Goal: Task Accomplishment & Management: Use online tool/utility

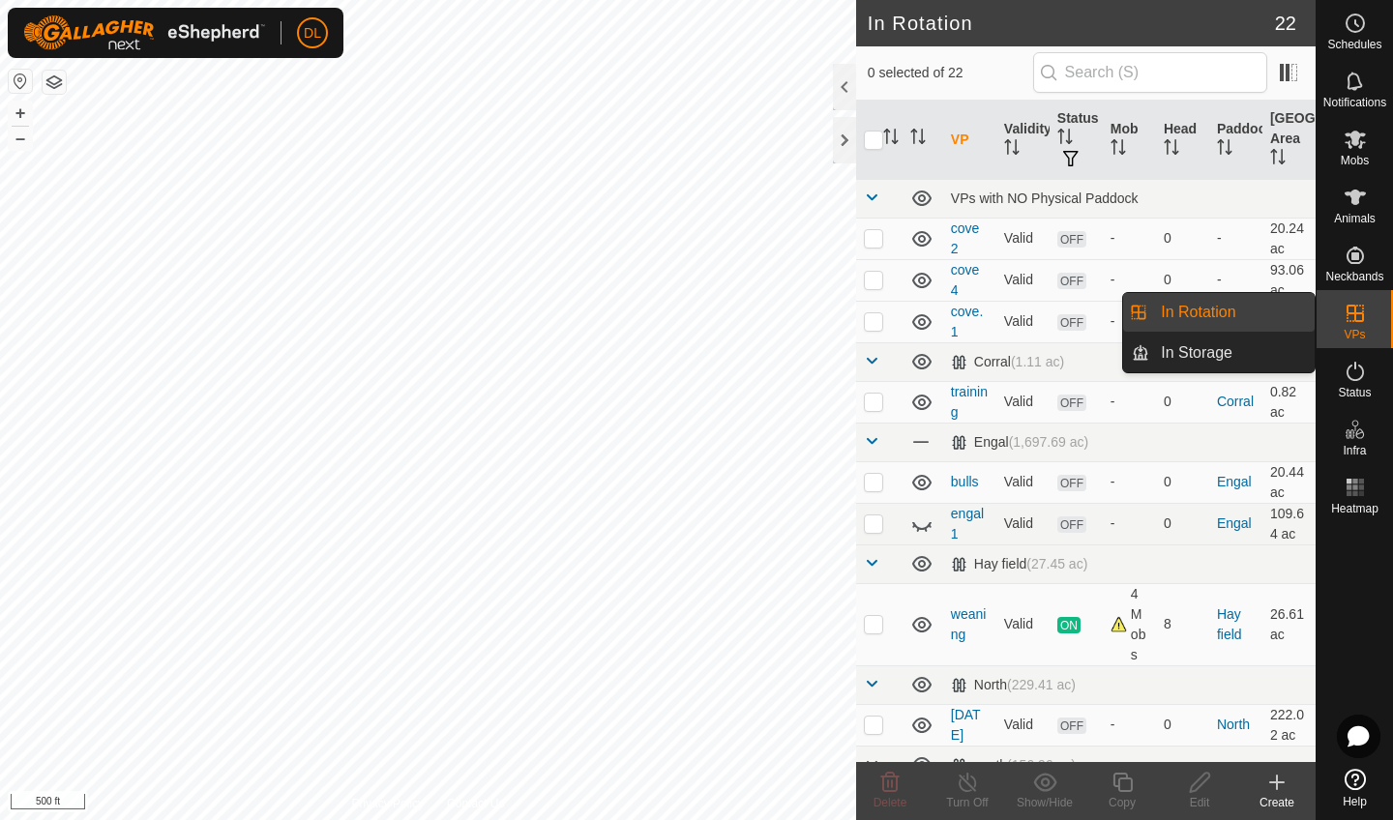
click at [1361, 326] on es-virtualpaddocks-svg-icon at bounding box center [1355, 313] width 35 height 31
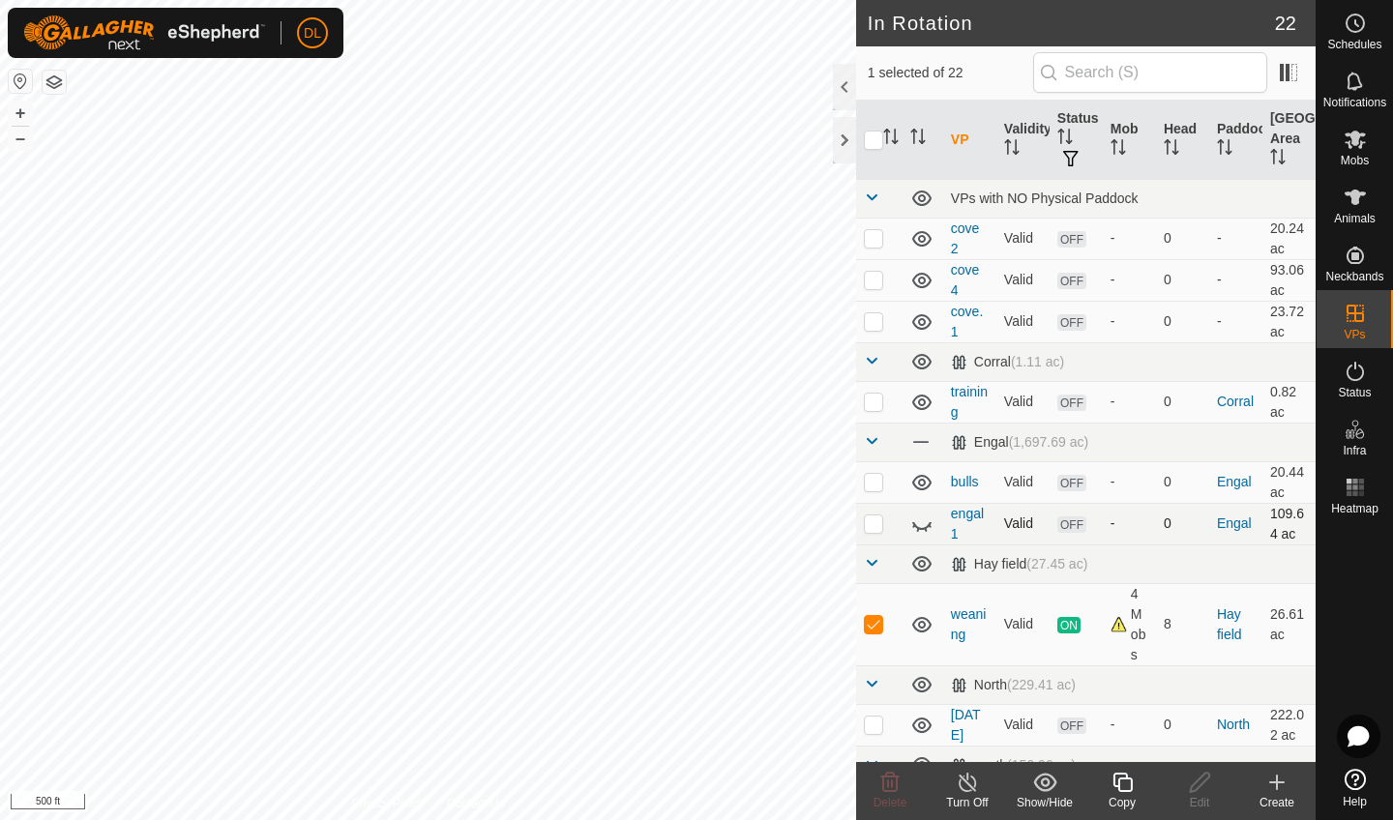
checkbox input "true"
click at [1119, 788] on icon at bounding box center [1121, 782] width 19 height 19
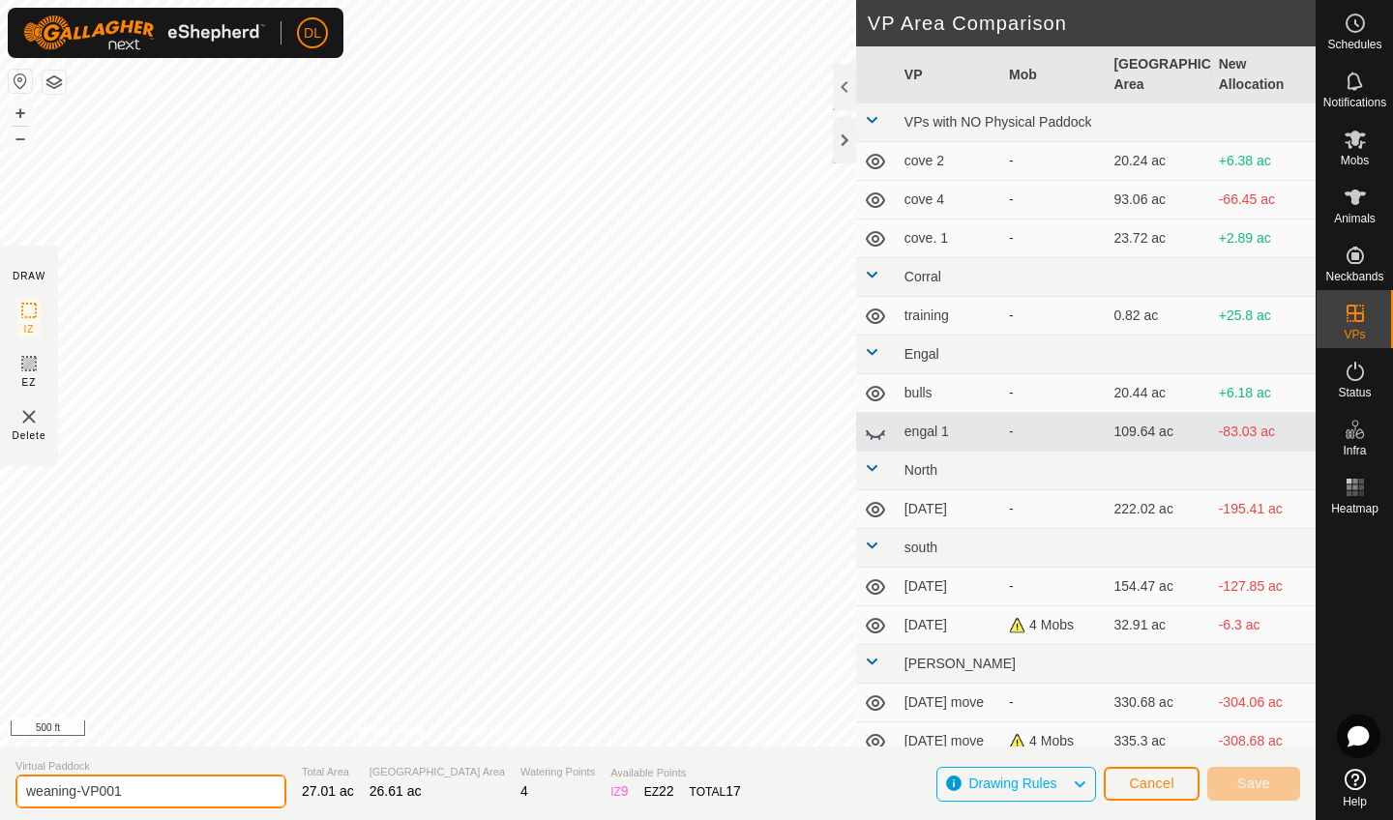
drag, startPoint x: 126, startPoint y: 789, endPoint x: 0, endPoint y: 792, distance: 125.8
click at [0, 792] on section "Virtual Paddock weaning-VP001 Total Area 27.01 ac Grazing Area 26.61 ac Waterin…" at bounding box center [658, 784] width 1316 height 74
type input "temp"
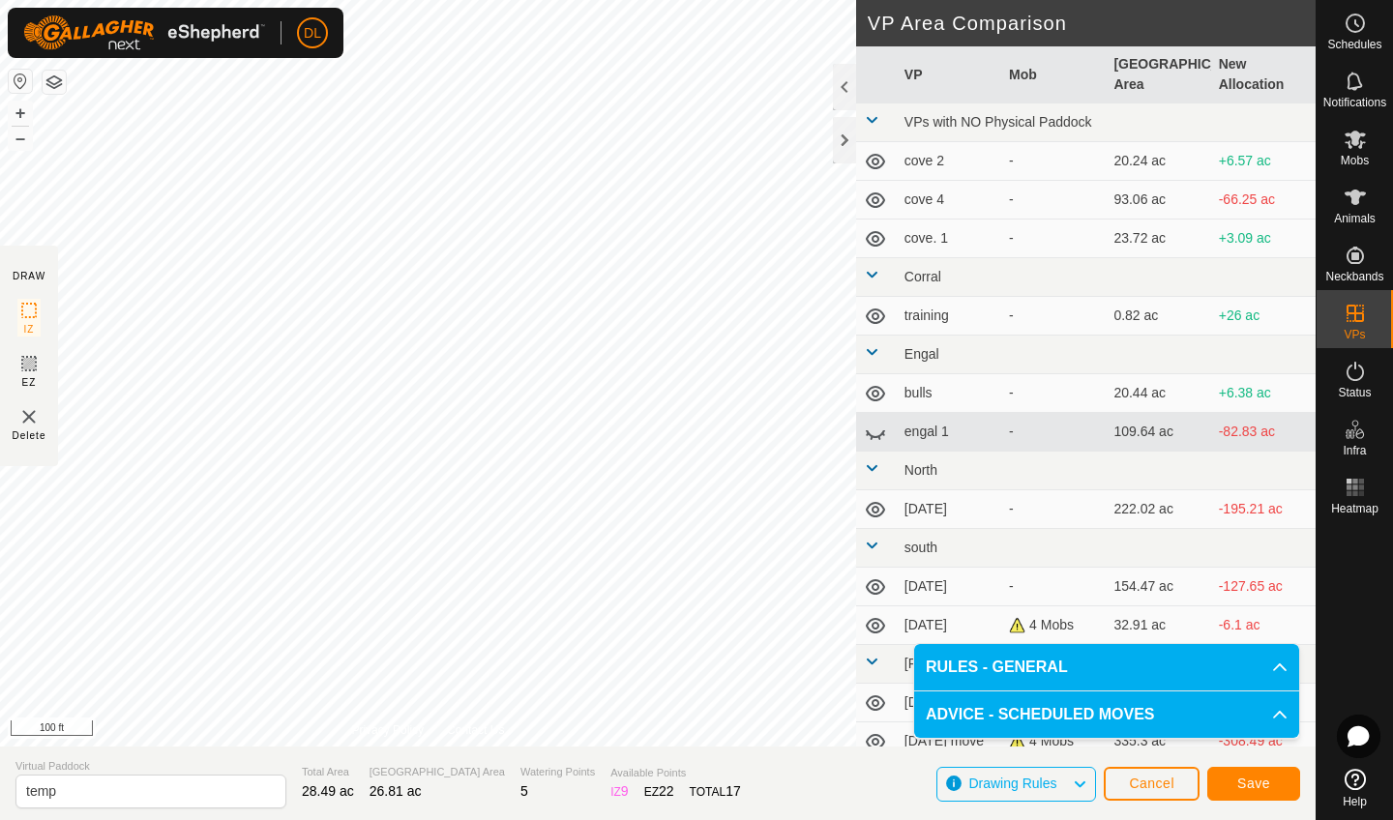
click at [1258, 774] on button "Save" at bounding box center [1253, 784] width 93 height 34
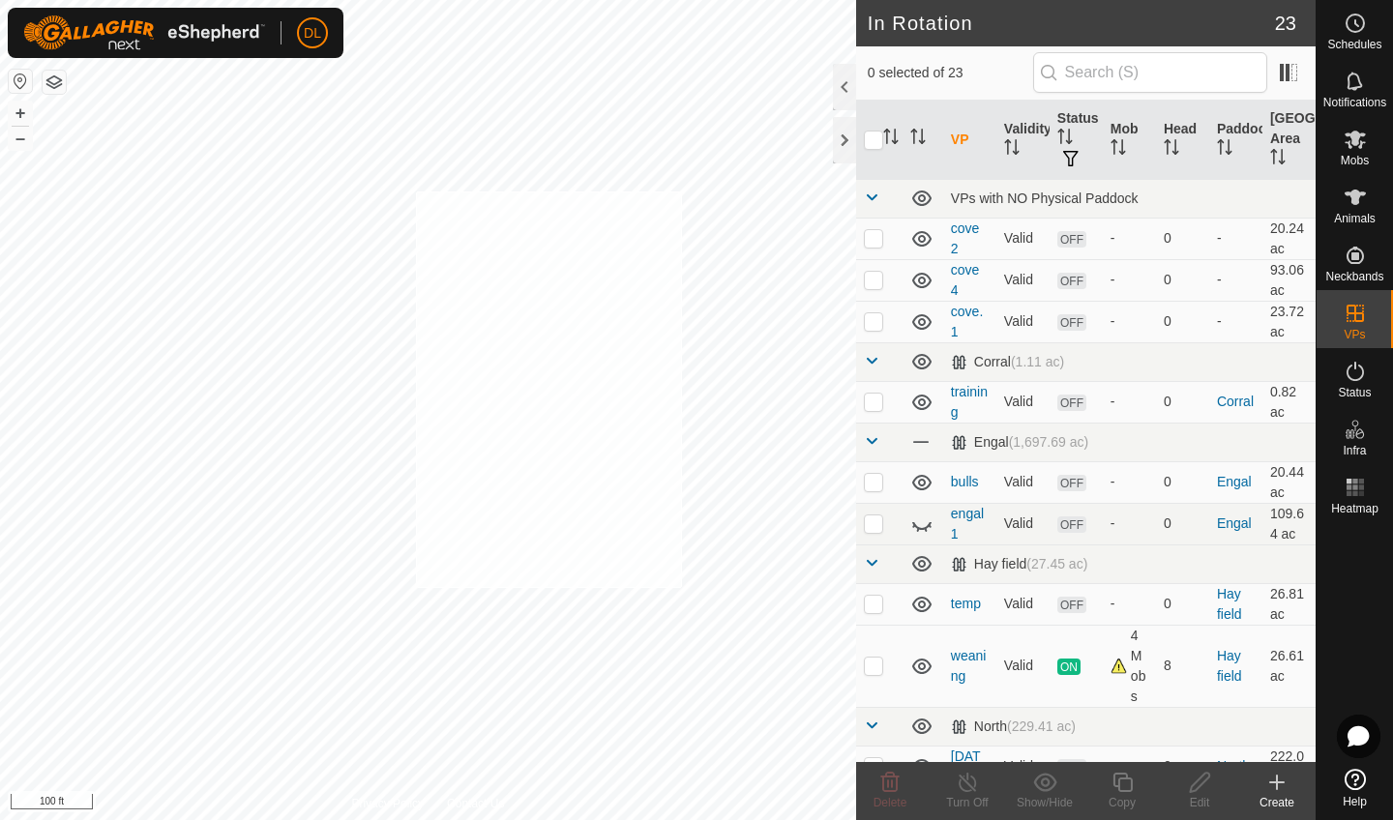
checkbox input "true"
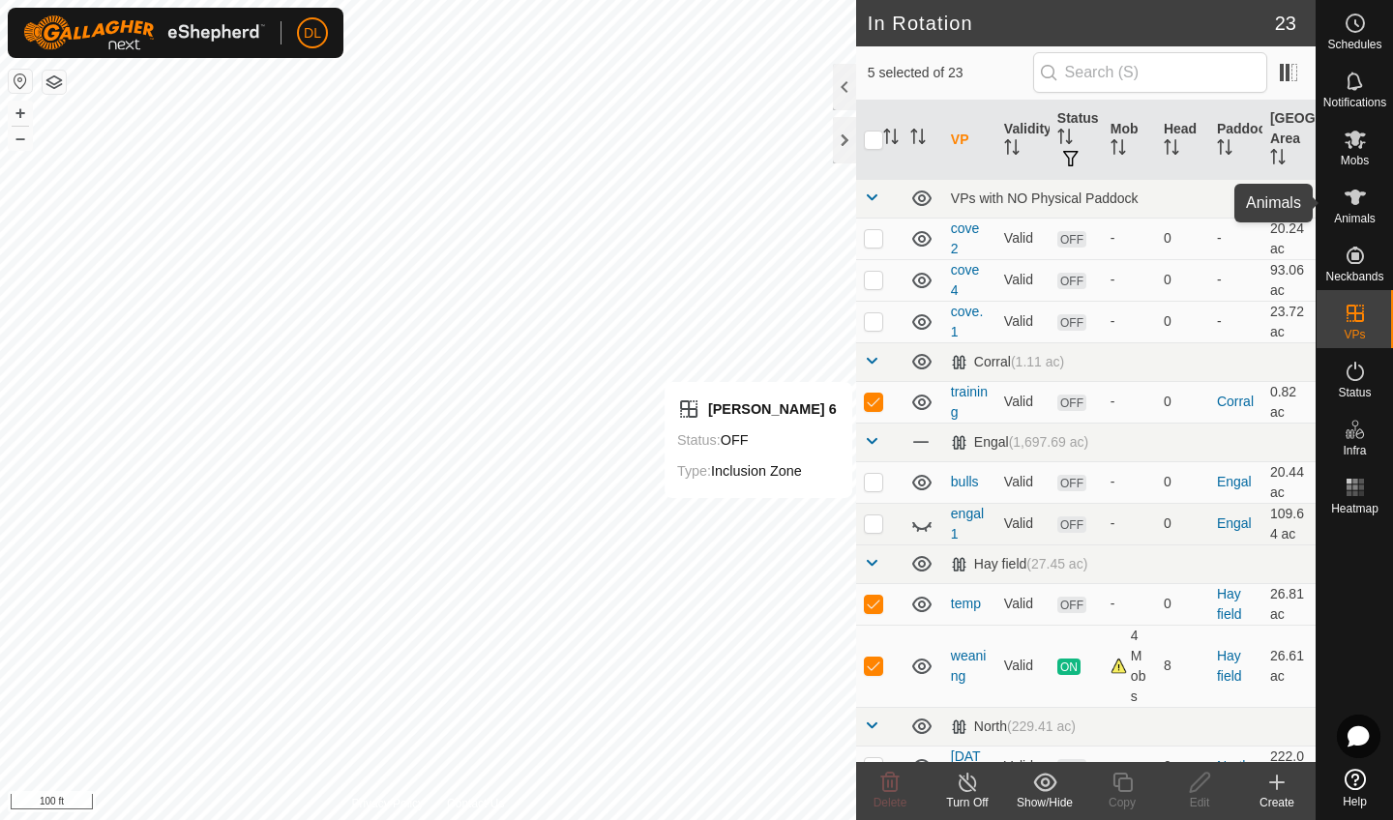
click at [1356, 215] on span "Animals" at bounding box center [1355, 219] width 42 height 12
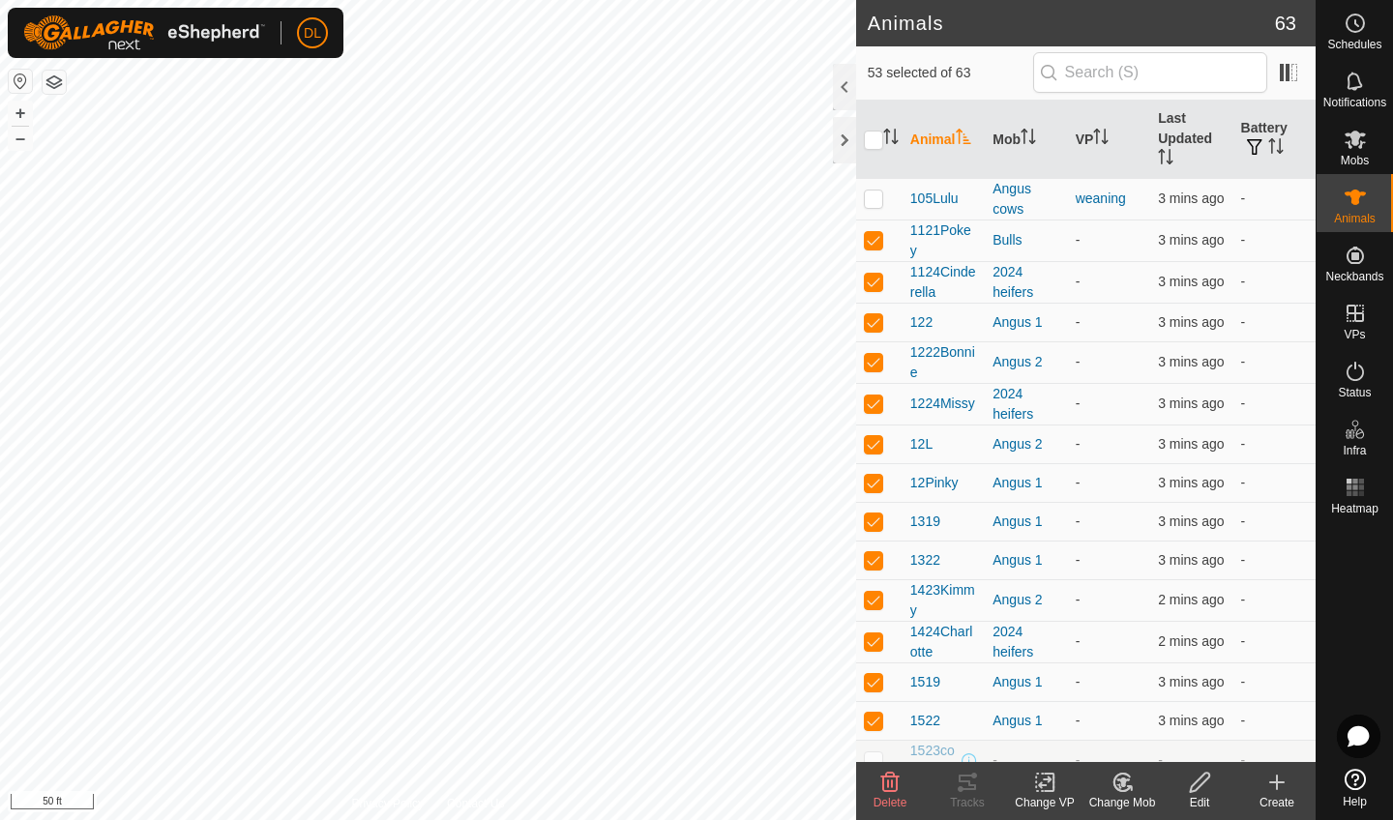
checkbox input "true"
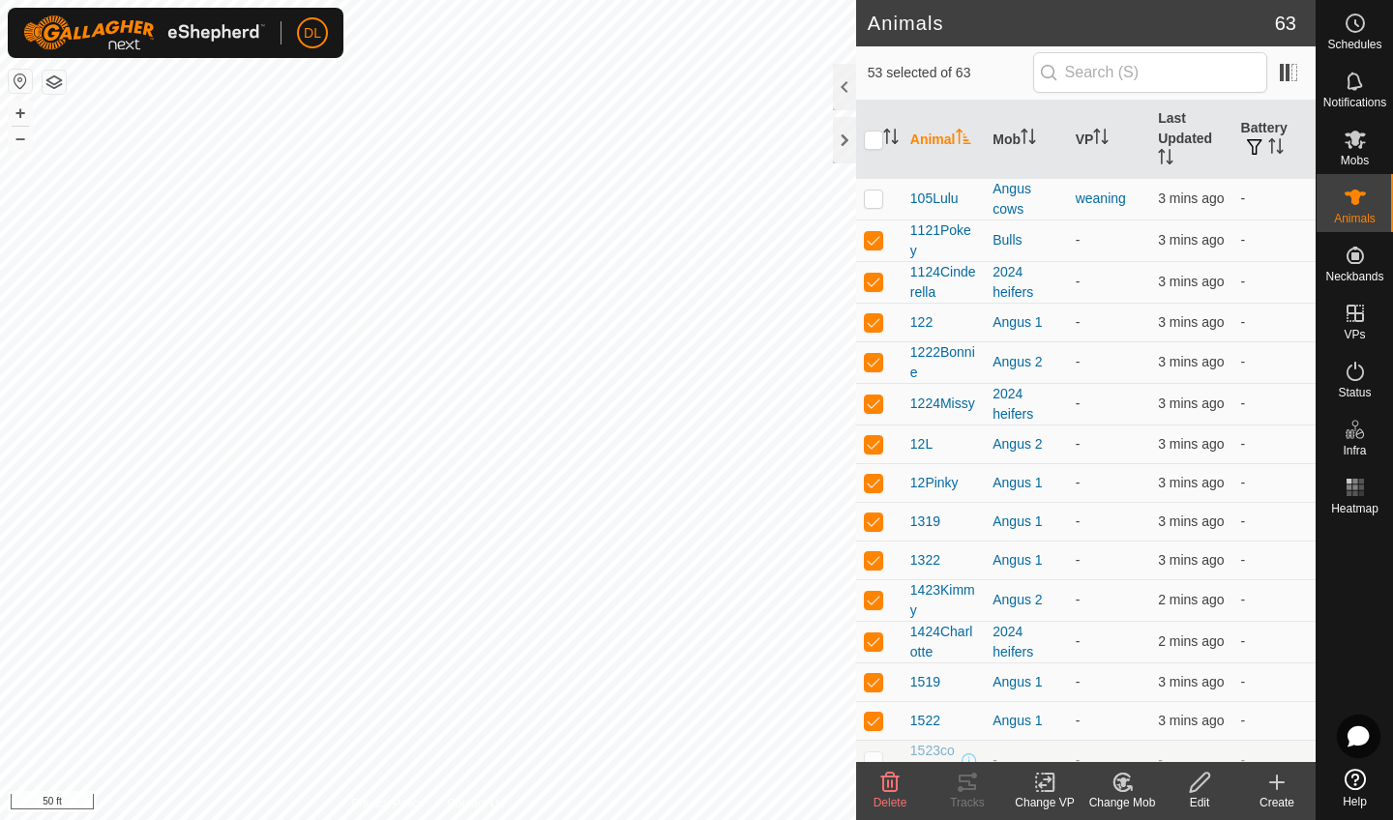
checkbox input "true"
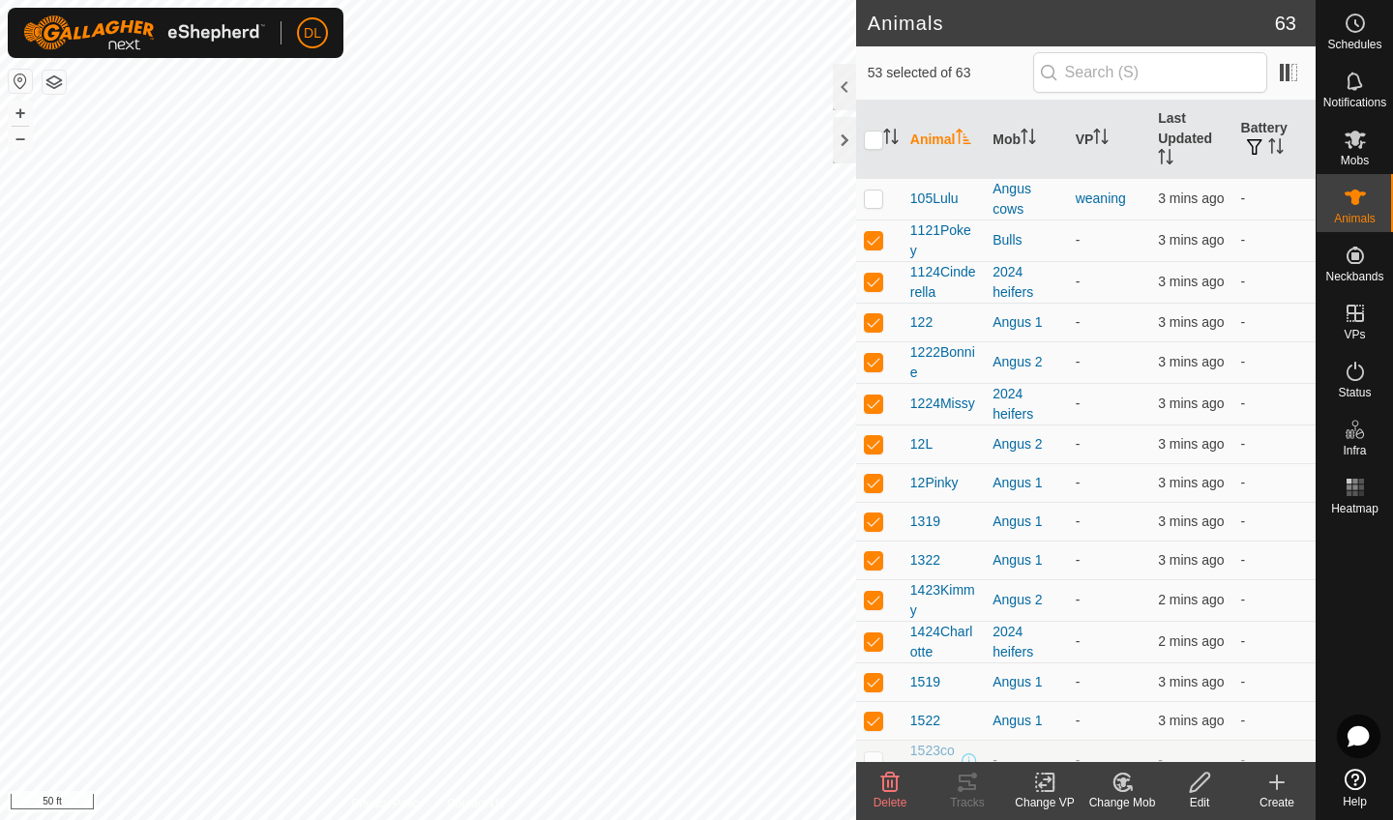
checkbox input "true"
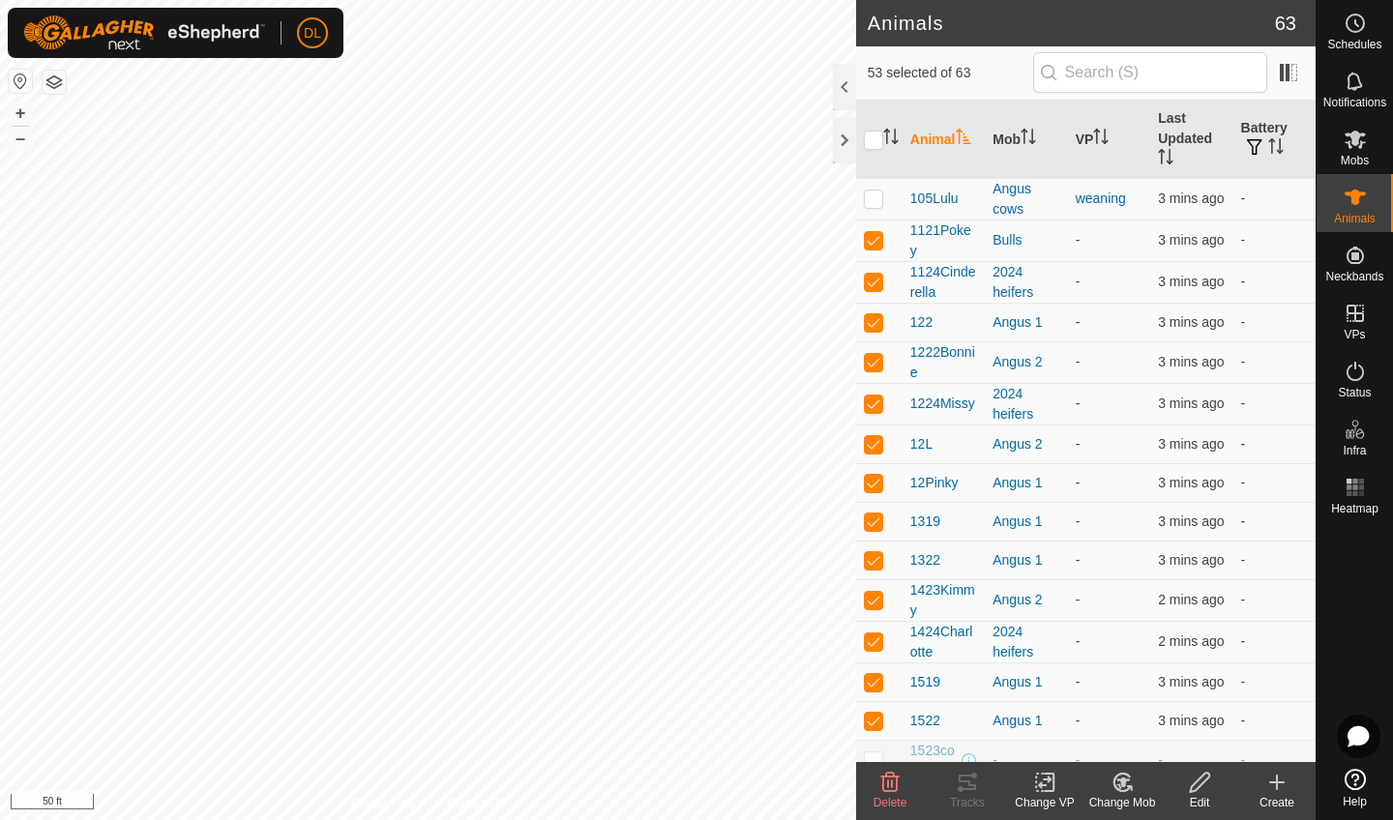
checkbox input "true"
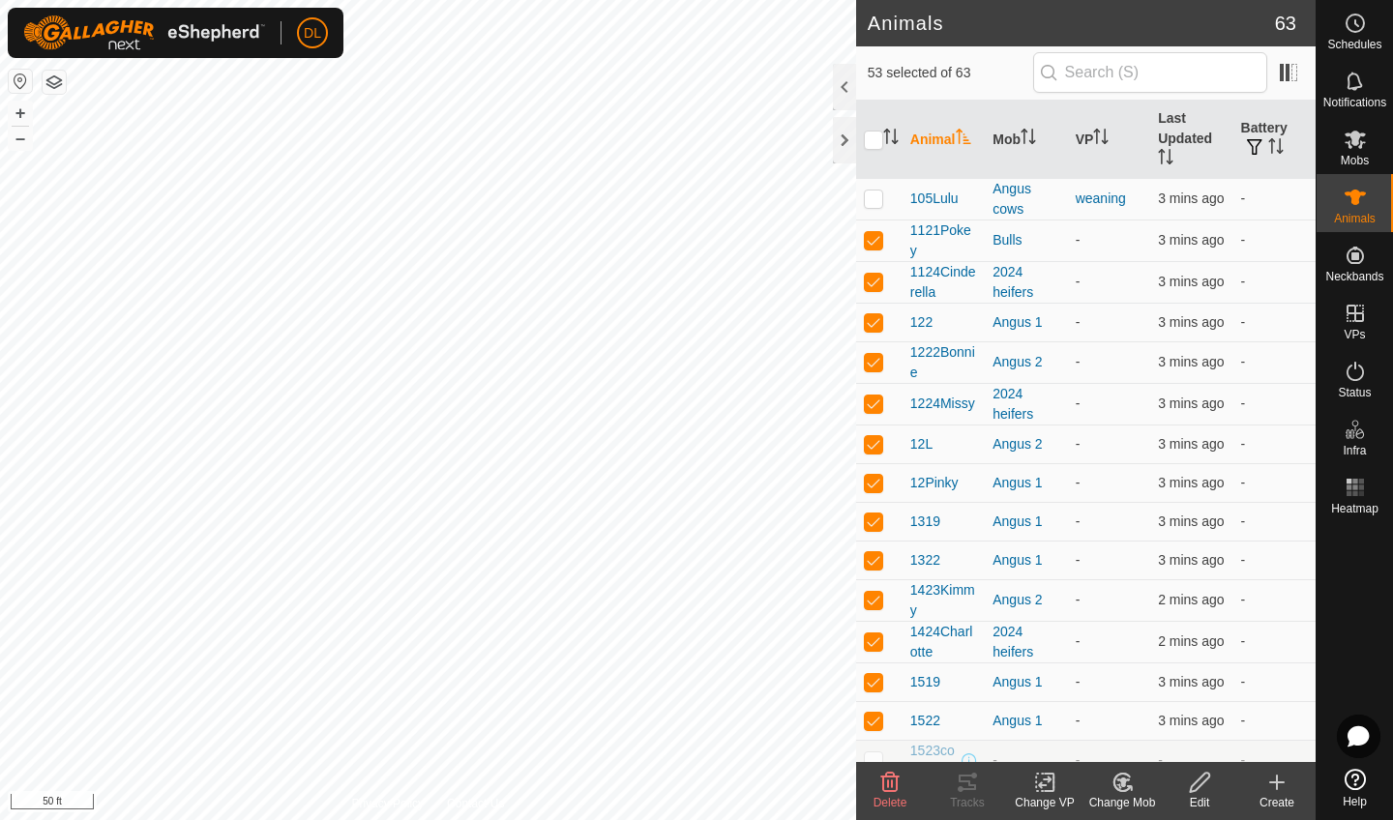
checkbox input "true"
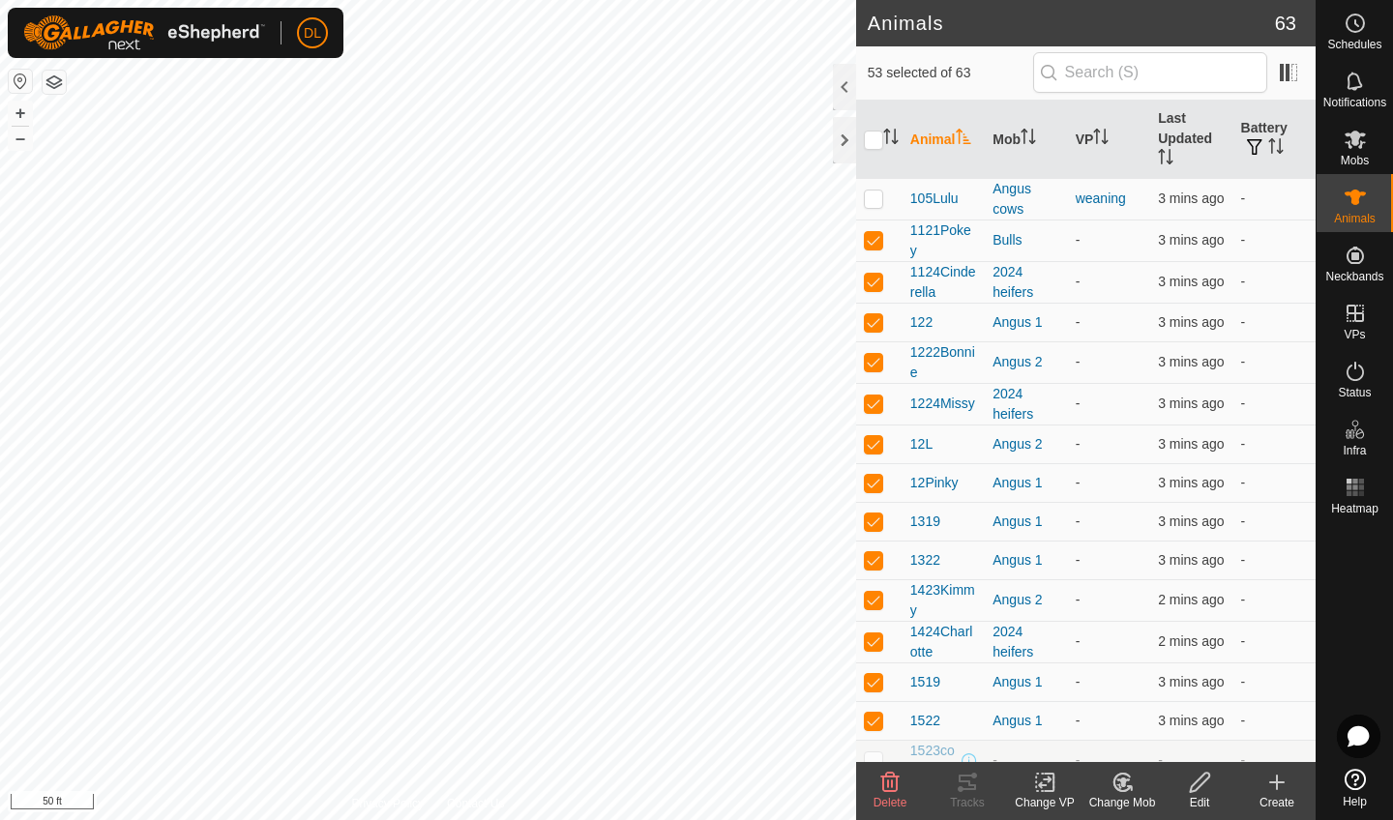
checkbox input "true"
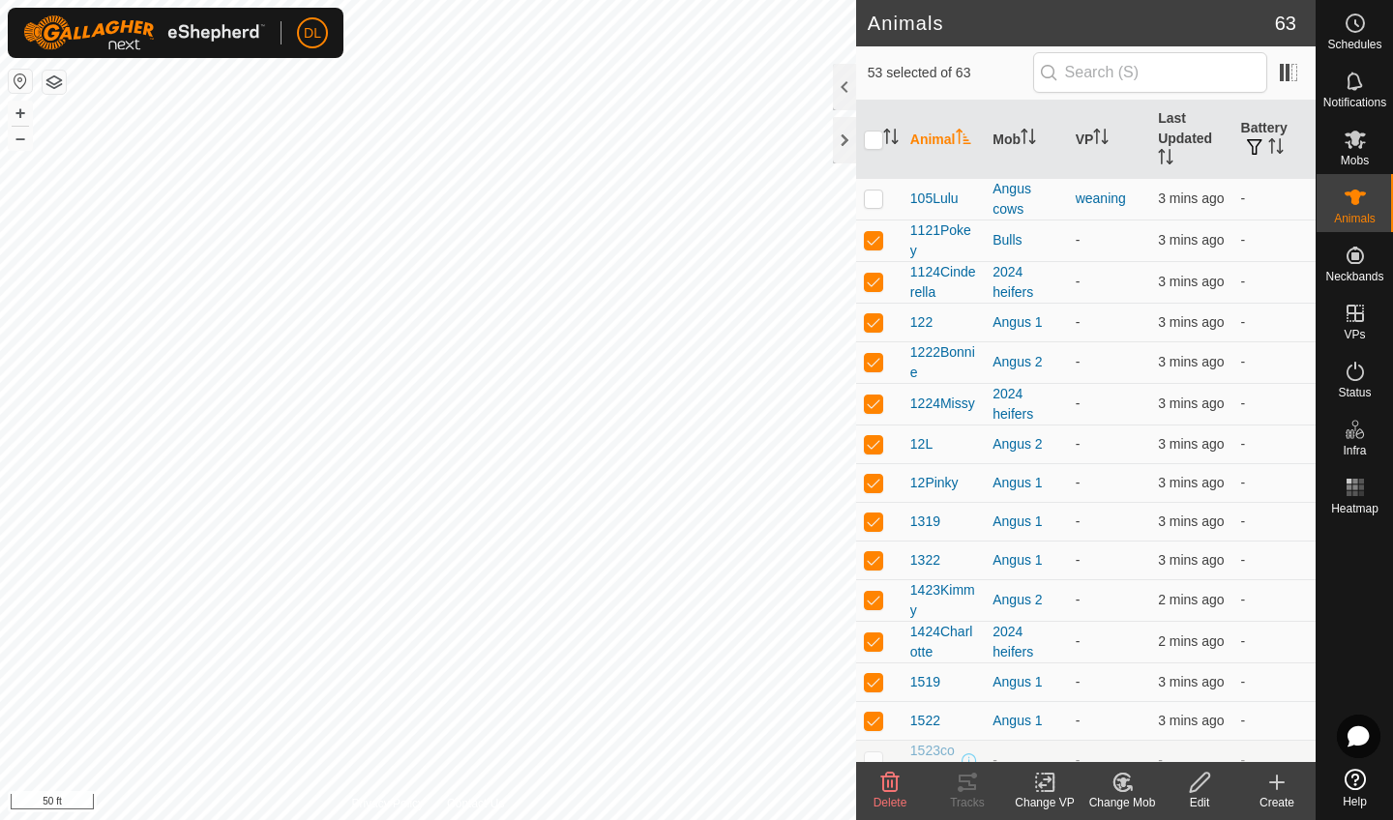
checkbox input "true"
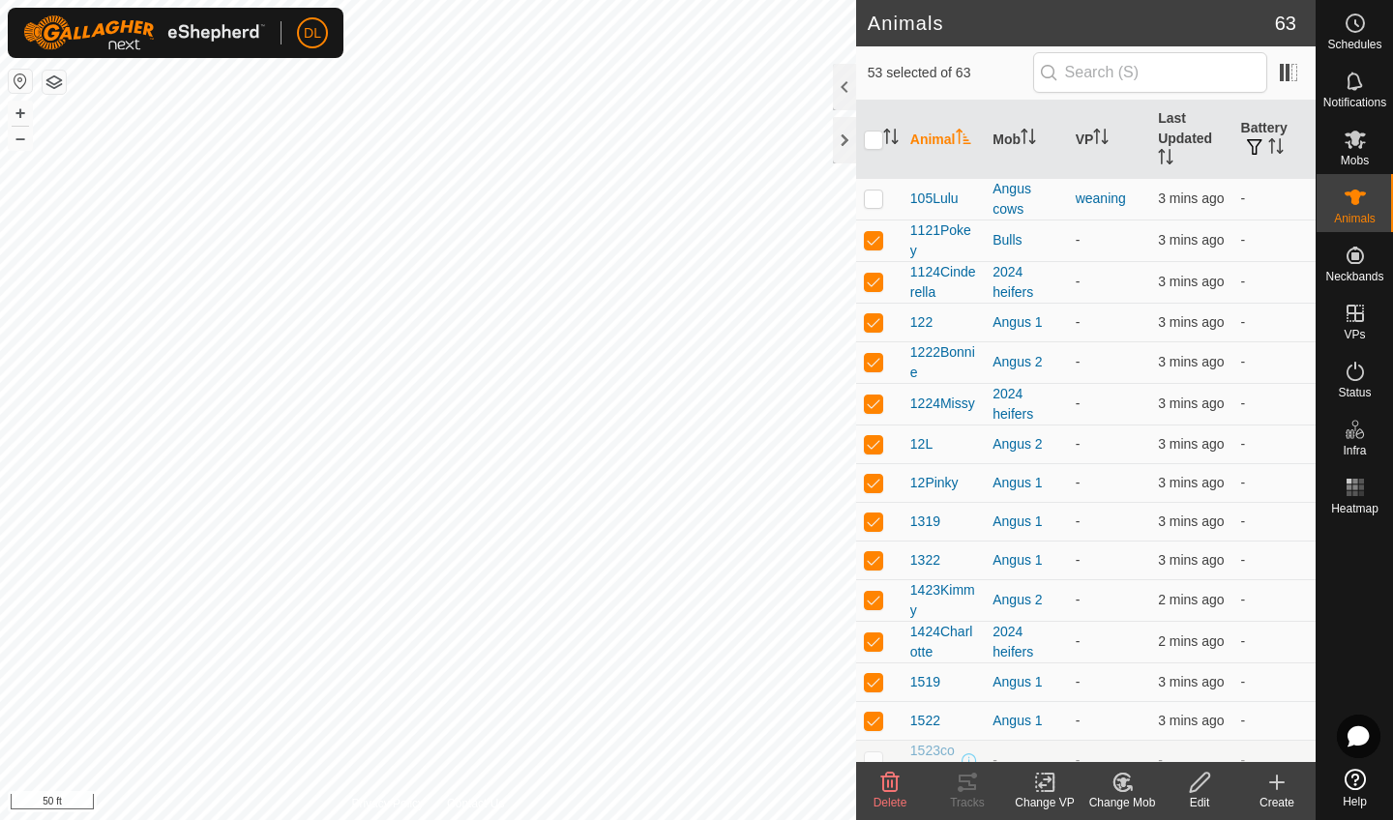
checkbox input "true"
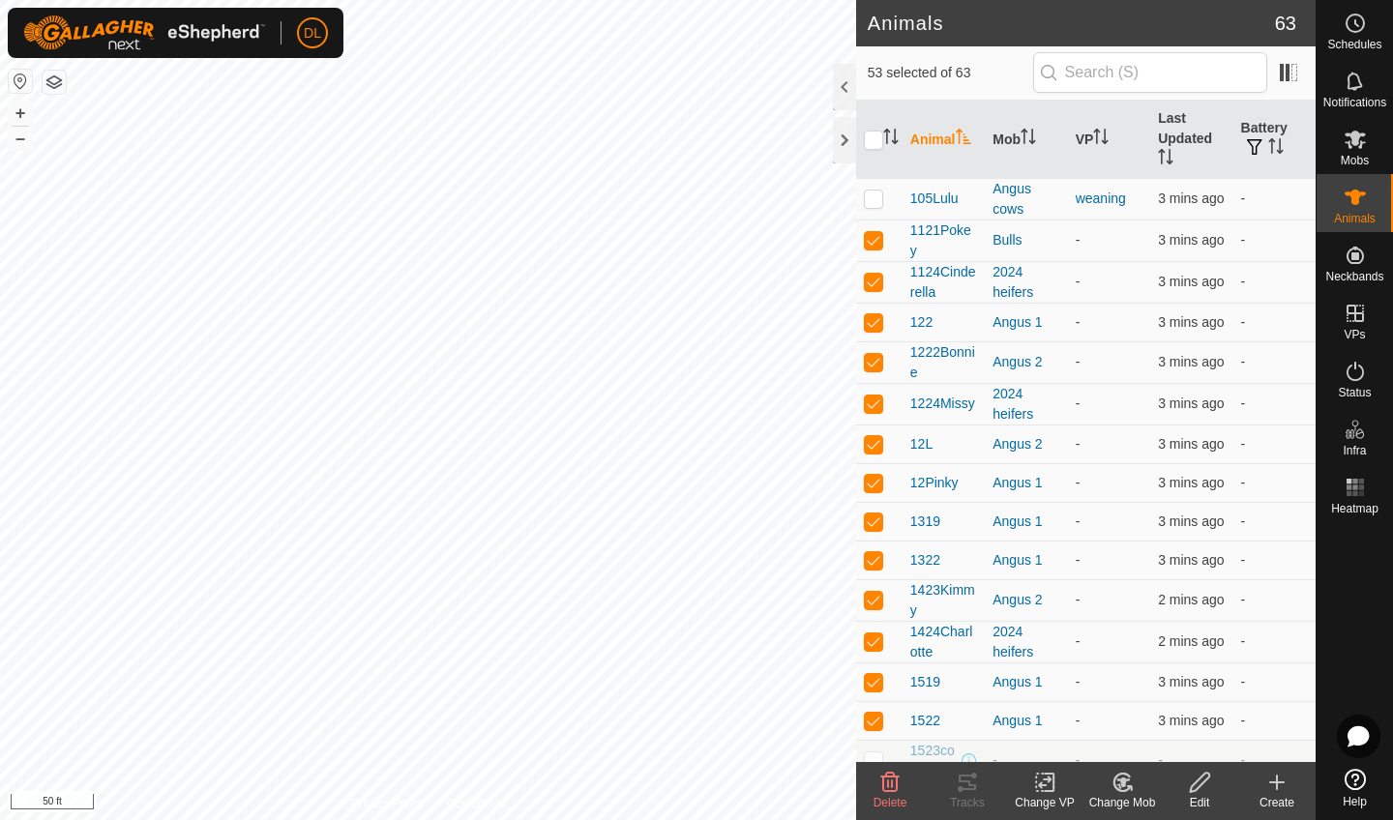
checkbox input "true"
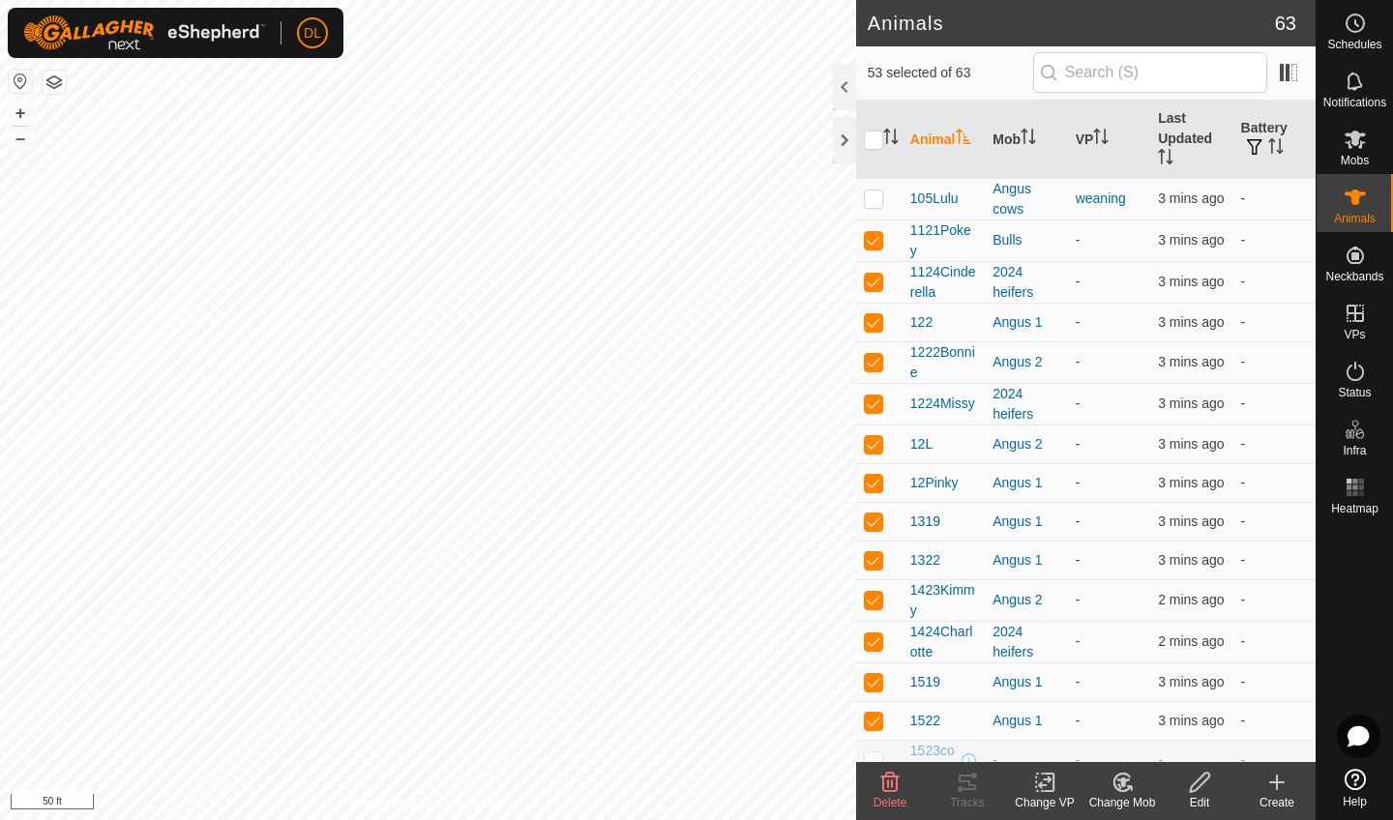
checkbox input "true"
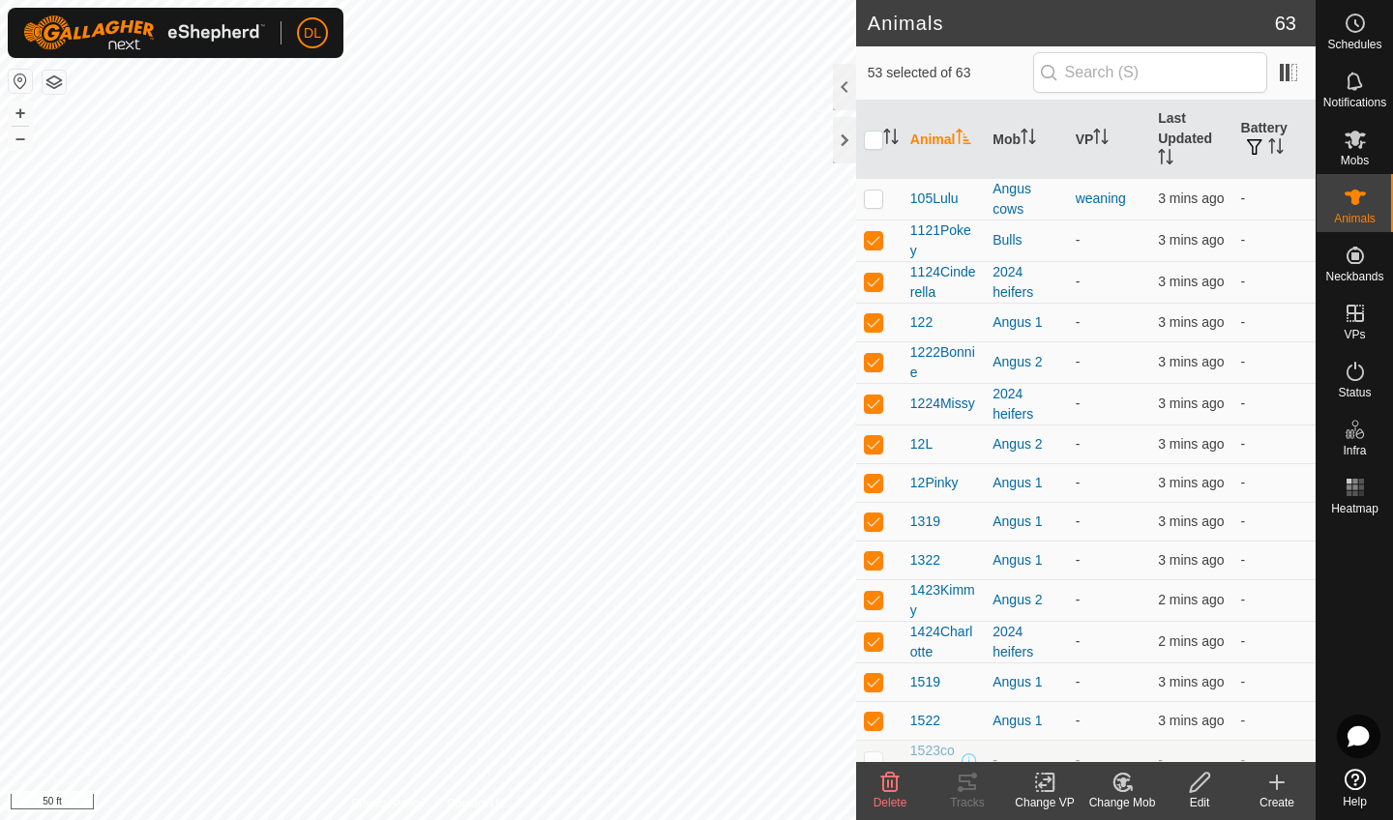
checkbox input "true"
click at [1044, 782] on icon at bounding box center [1045, 782] width 24 height 23
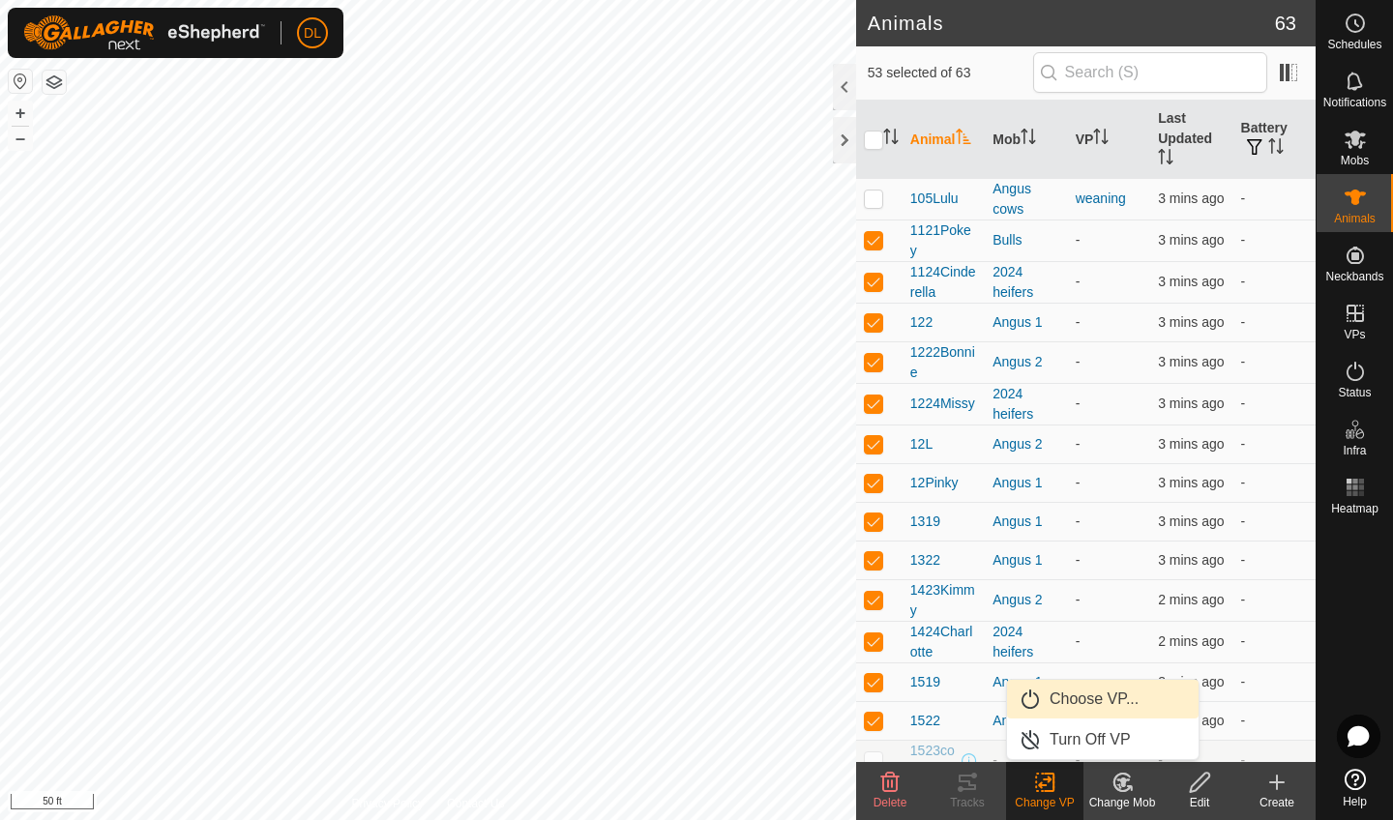
click at [1055, 701] on link "Choose VP..." at bounding box center [1103, 699] width 192 height 39
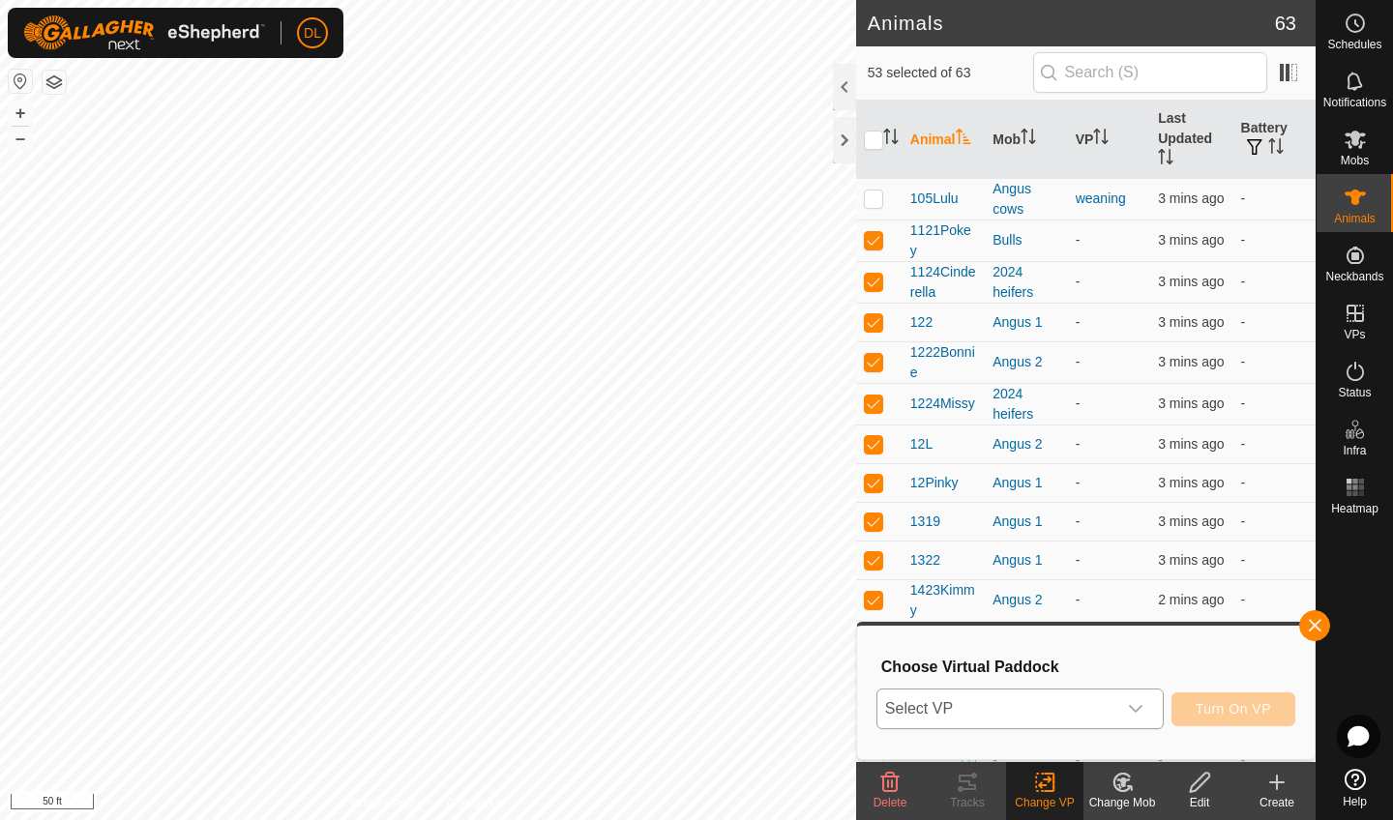
click at [1009, 705] on span "Select VP" at bounding box center [996, 709] width 239 height 39
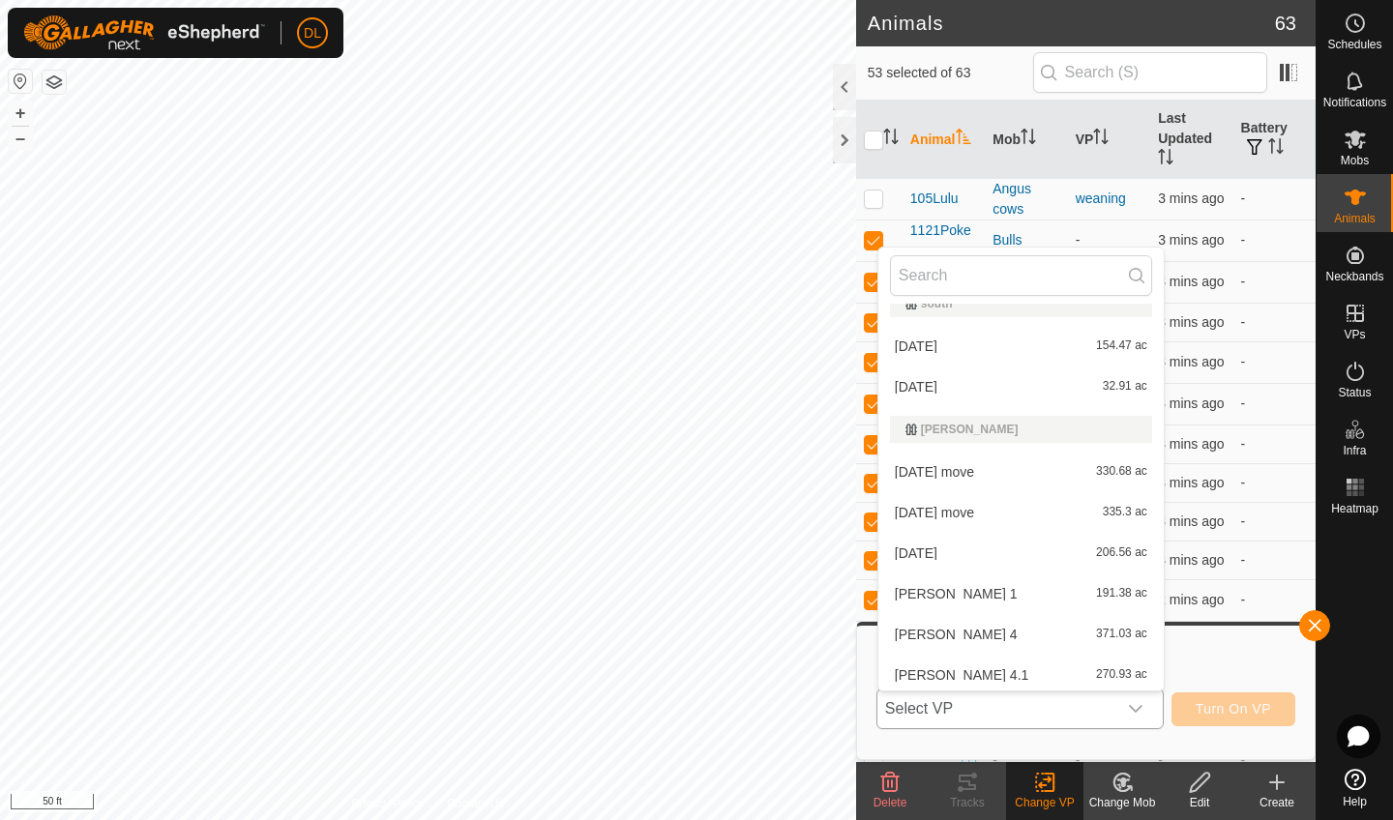
scroll to position [353, 0]
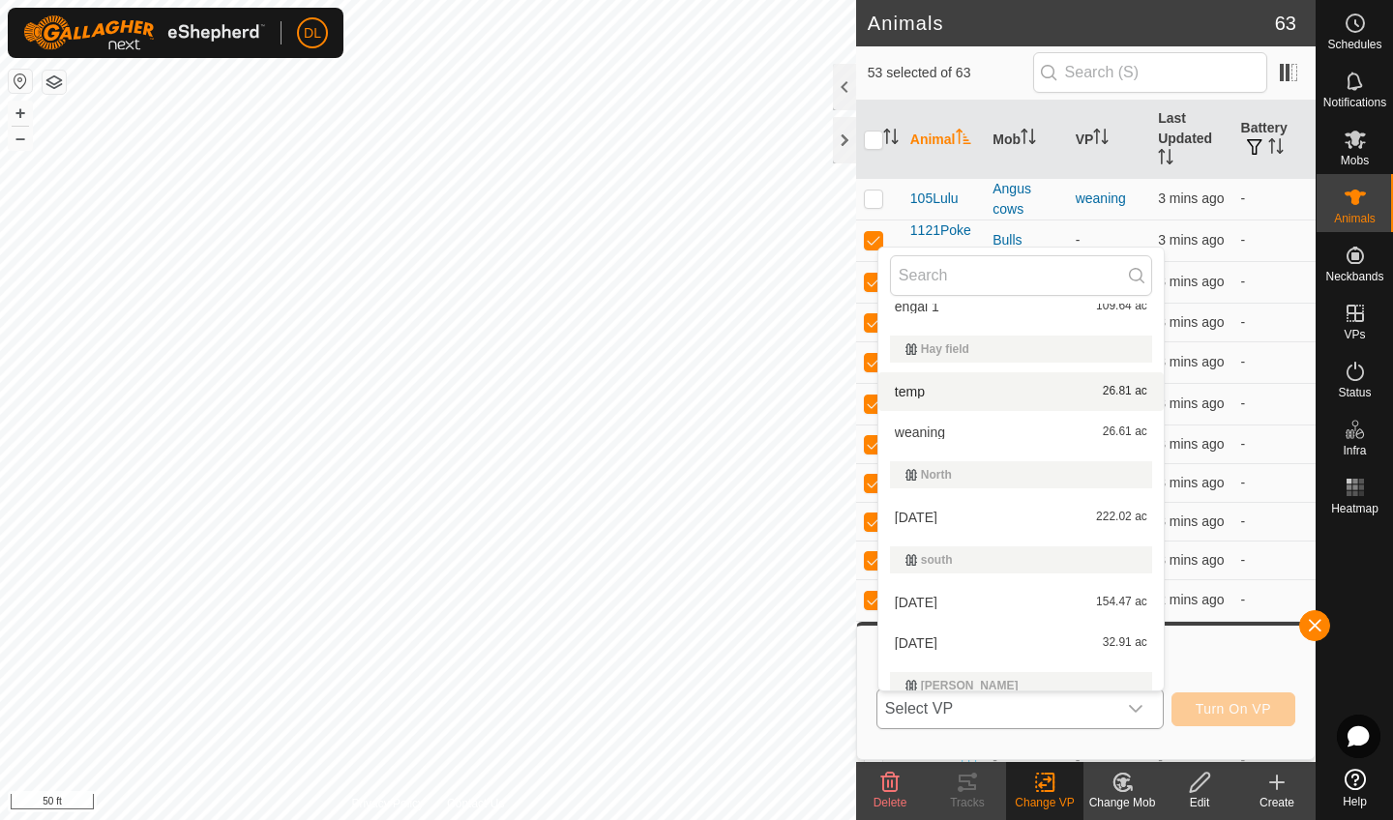
click at [905, 393] on li "temp 26.81 ac" at bounding box center [1020, 391] width 285 height 39
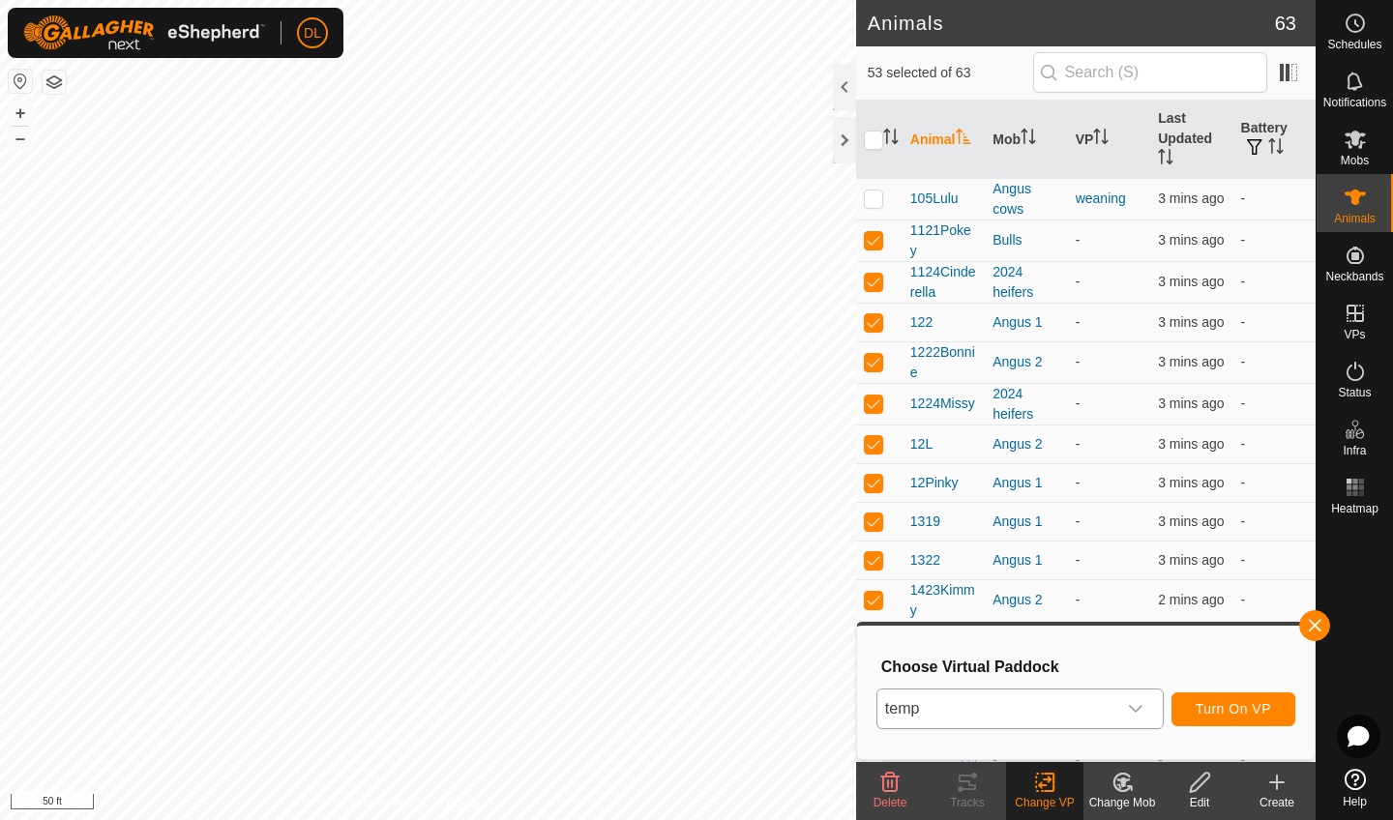
click at [1242, 710] on span "Turn On VP" at bounding box center [1233, 708] width 75 height 15
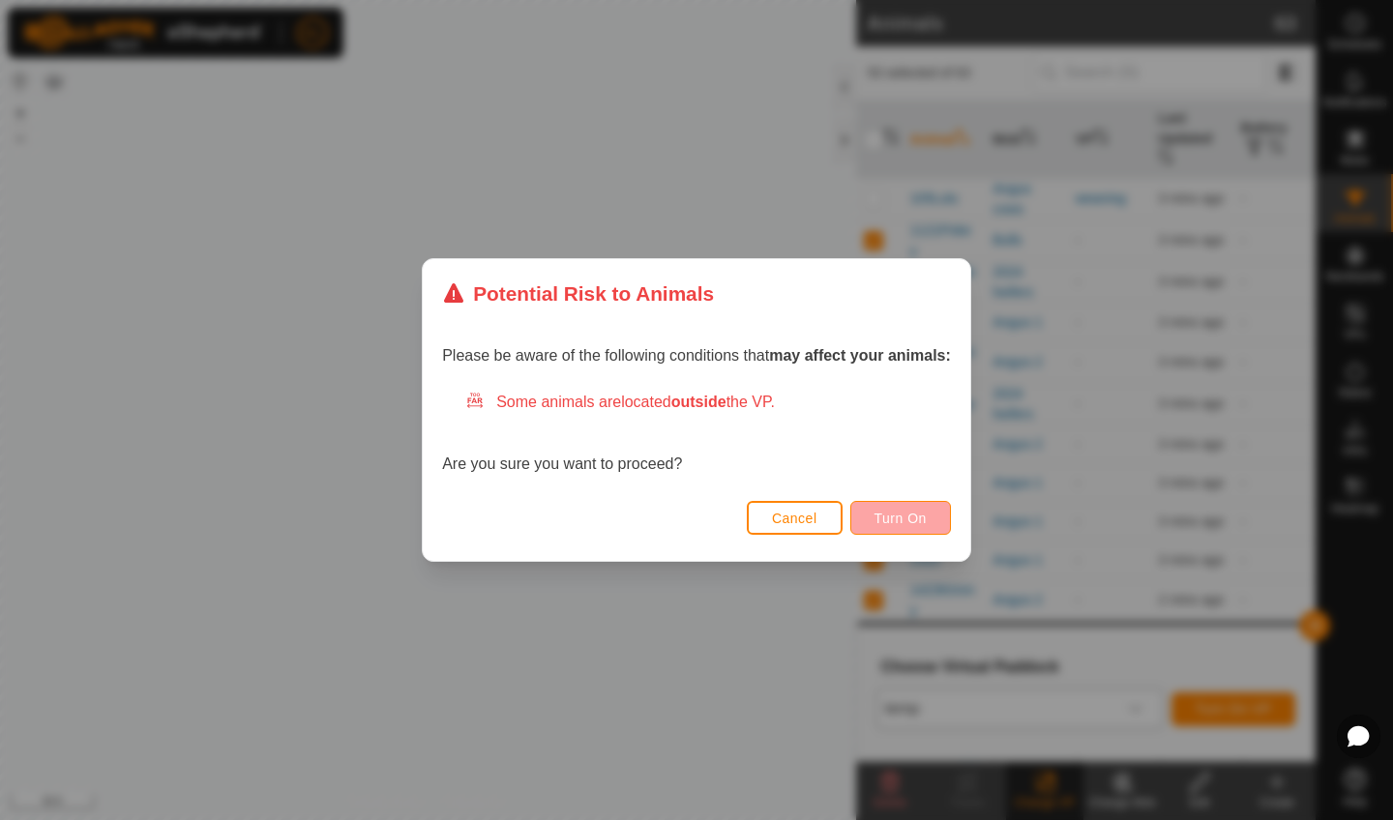
click at [904, 519] on span "Turn On" at bounding box center [900, 518] width 52 height 15
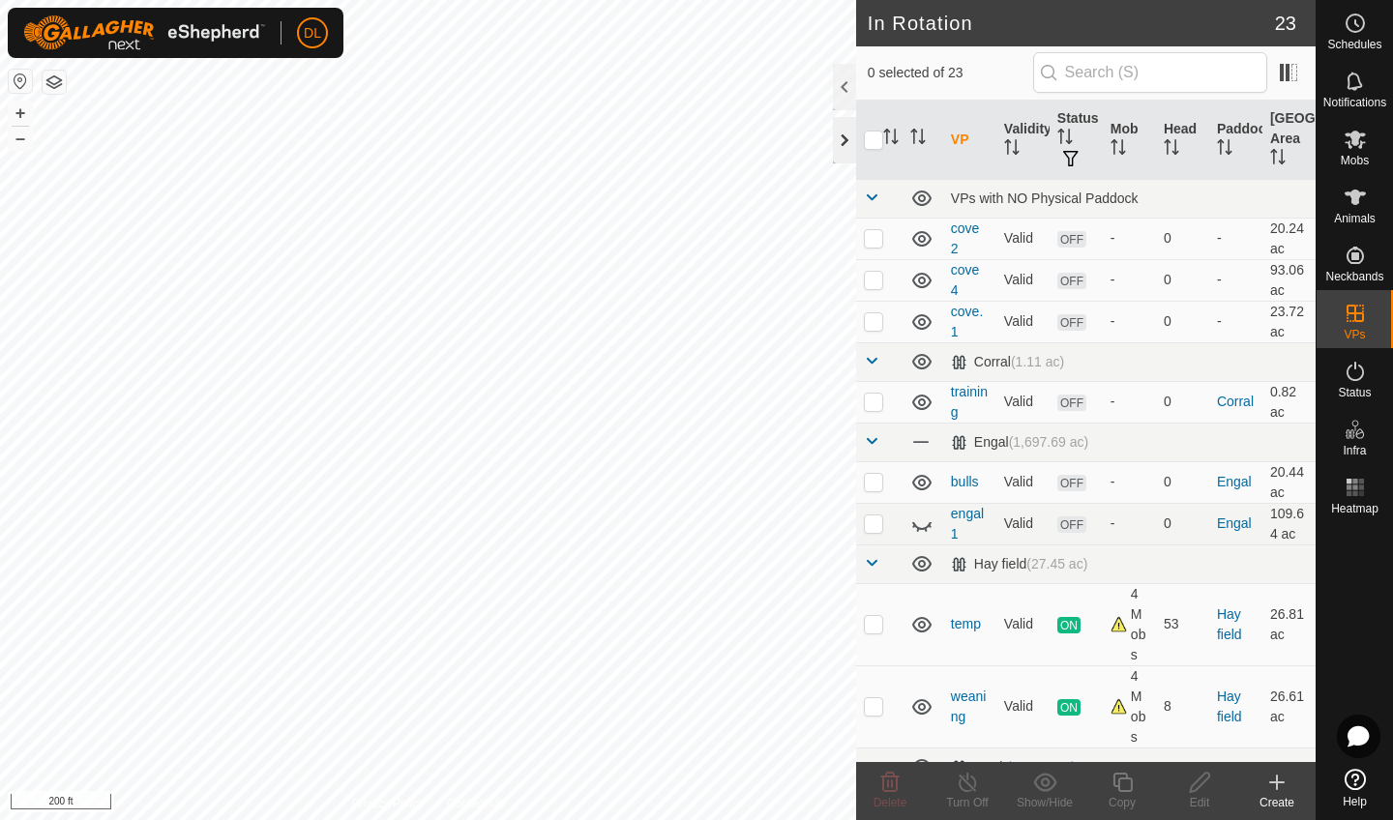
checkbox input "false"
